Goal: Task Accomplishment & Management: Manage account settings

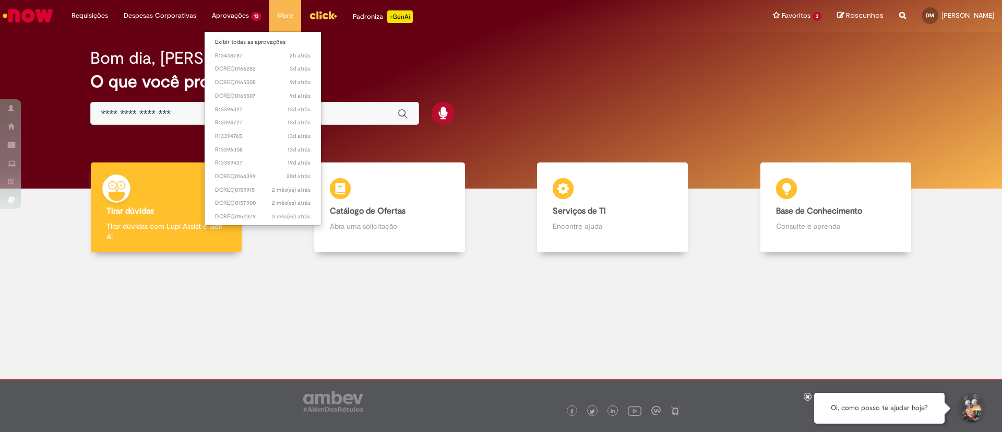
click at [116, 12] on li "Aprovações 13 Exibir todas as aprovações 2h atrás 2 horas atrás R13438787 3d at…" at bounding box center [90, 15] width 52 height 31
click at [233, 40] on link "Exibir todas as aprovações" at bounding box center [263, 42] width 116 height 11
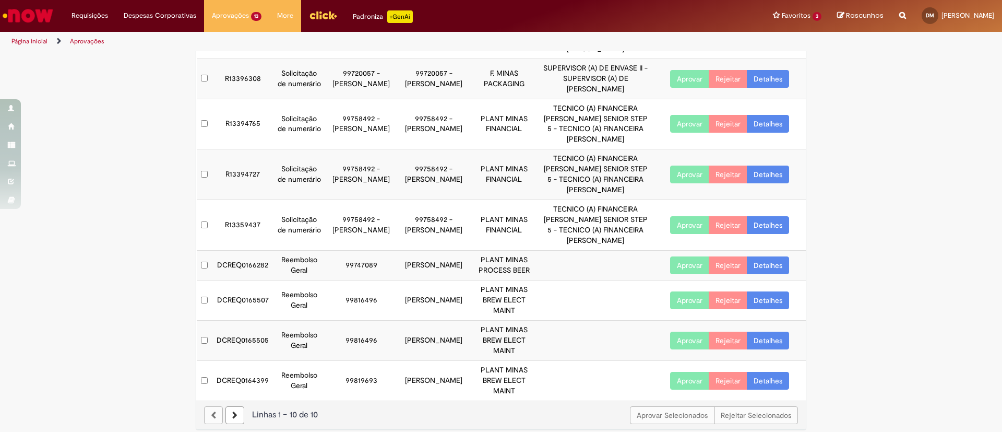
scroll to position [157, 0]
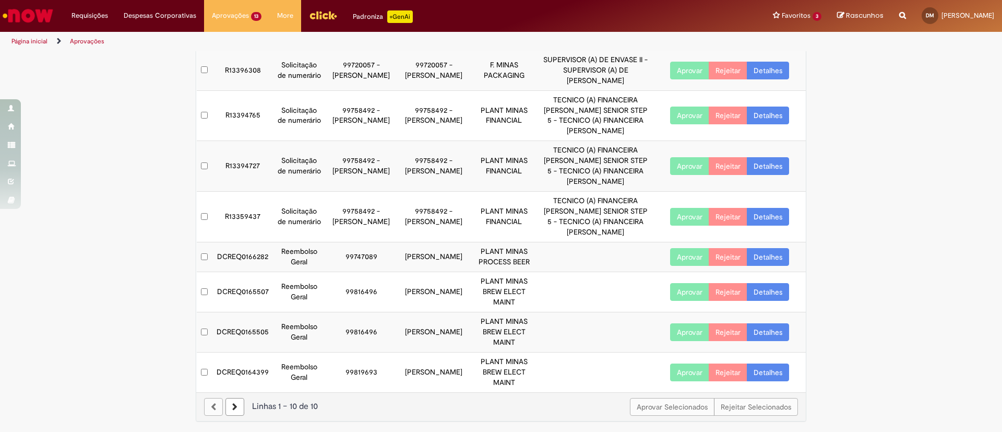
click at [766, 293] on link "Detalhes" at bounding box center [768, 292] width 42 height 18
click at [756, 338] on link "Detalhes" at bounding box center [768, 332] width 42 height 18
click at [759, 335] on link "Detalhes" at bounding box center [768, 332] width 42 height 18
click at [694, 291] on button "Aprovar" at bounding box center [689, 292] width 39 height 18
click at [893, 259] on div "Exportar como PDF Exportar como Excel Exportar como CSV My Approvals Aprovações…" at bounding box center [501, 165] width 1002 height 532
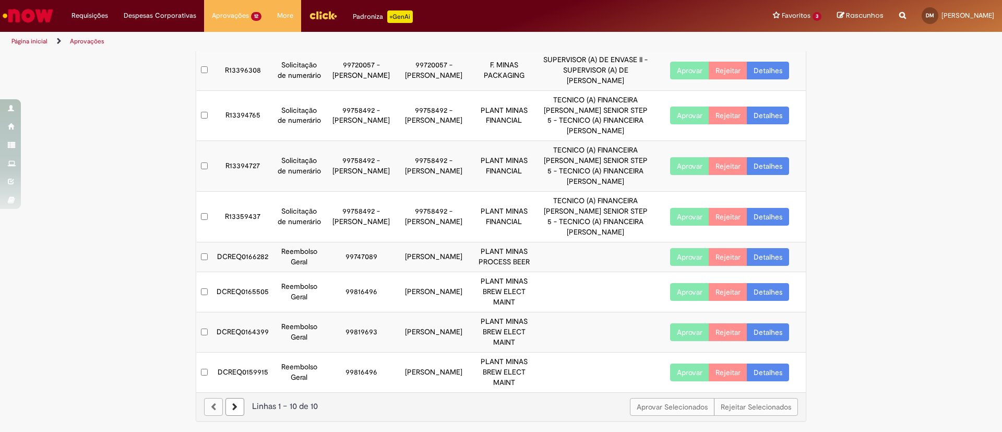
click at [757, 370] on link "Detalhes" at bounding box center [768, 372] width 42 height 18
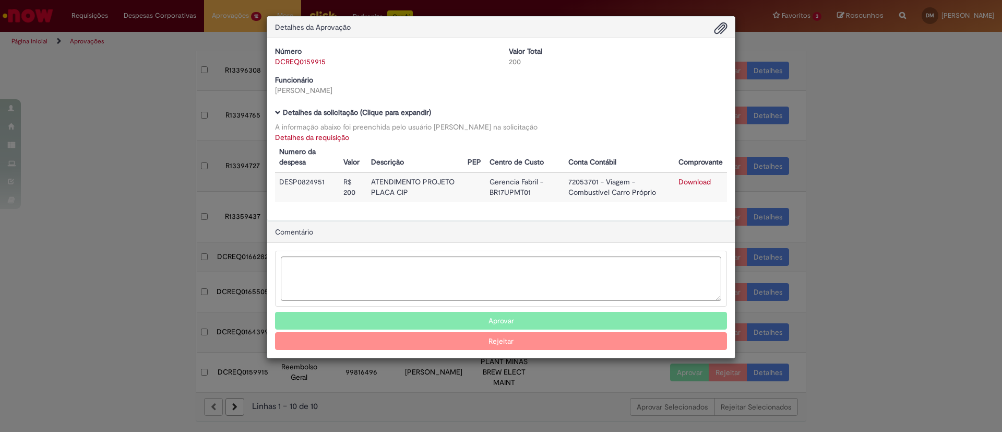
click at [925, 203] on div "Detalhes da Aprovação Número DCREQ0159915 Valor Total 200 Funcionário [PERSON_N…" at bounding box center [501, 216] width 1002 height 432
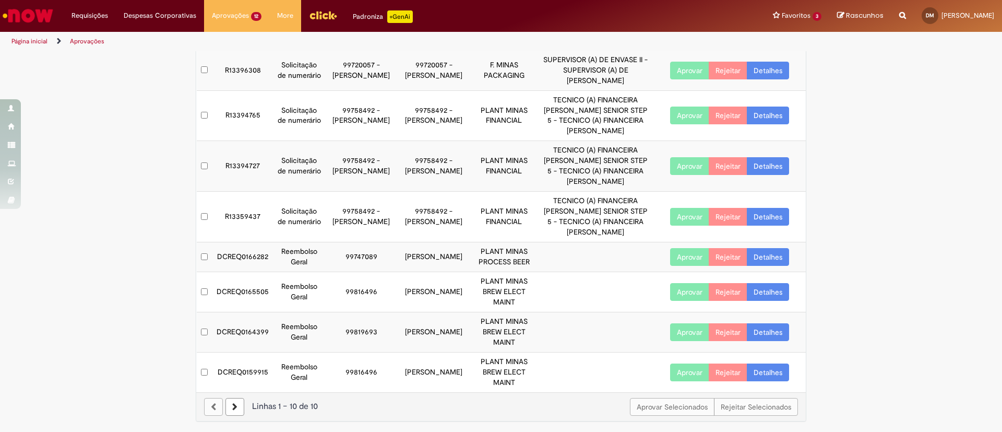
click at [767, 297] on link "Detalhes" at bounding box center [768, 292] width 42 height 18
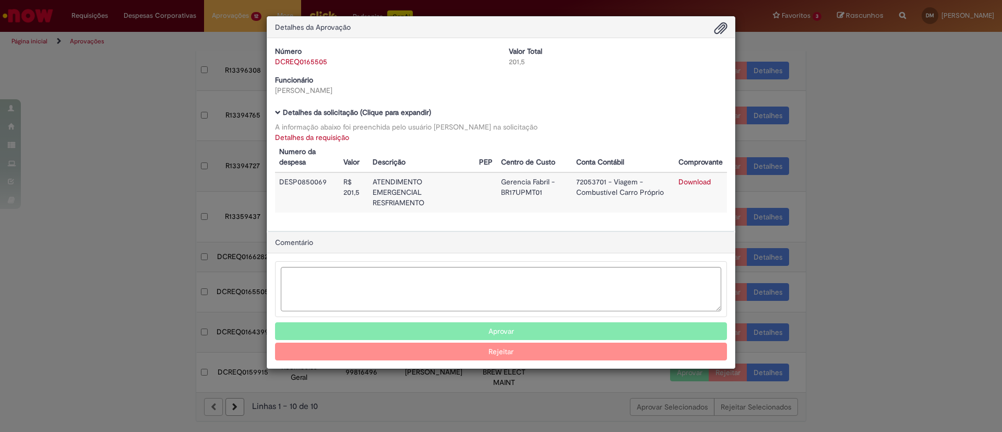
click at [850, 206] on div "Detalhes da Aprovação Número DCREQ0165505 Valor Total 201,5 Funcionário [PERSON…" at bounding box center [501, 216] width 1002 height 432
